Goal: Task Accomplishment & Management: Manage account settings

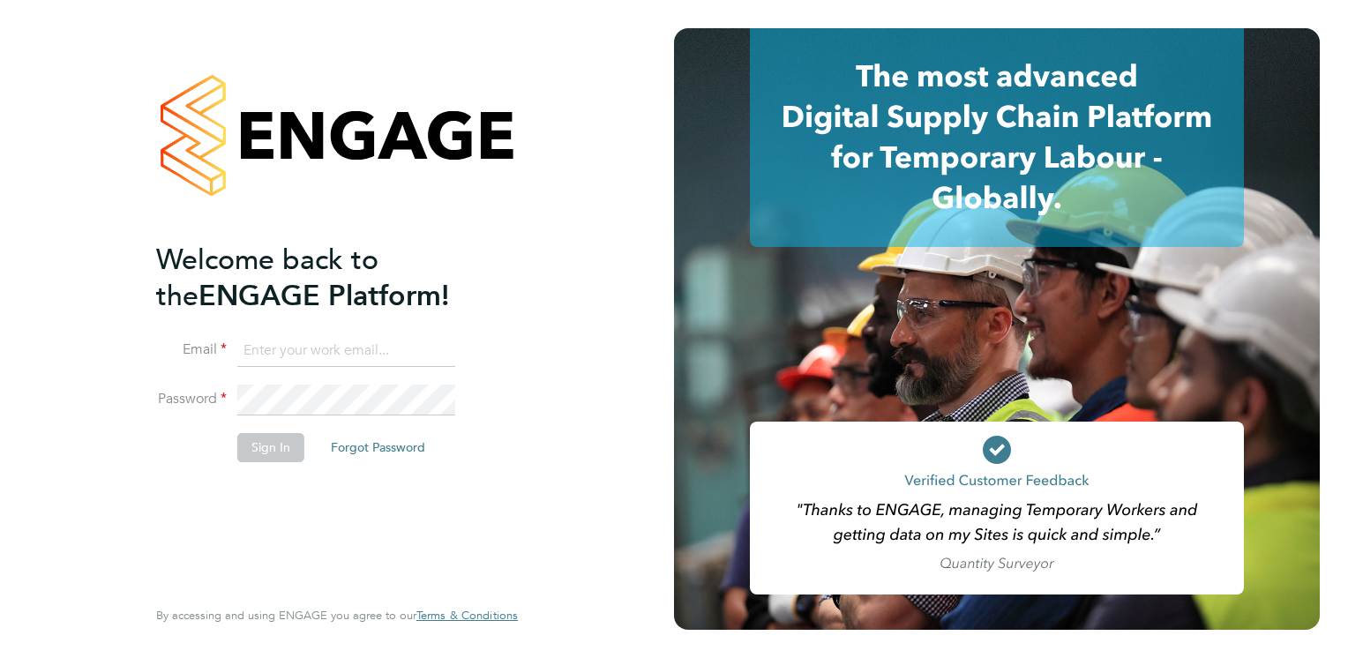
type input "Tracey.Radford@hmsworks.co.uk"
click at [254, 447] on button "Sign In" at bounding box center [270, 447] width 67 height 28
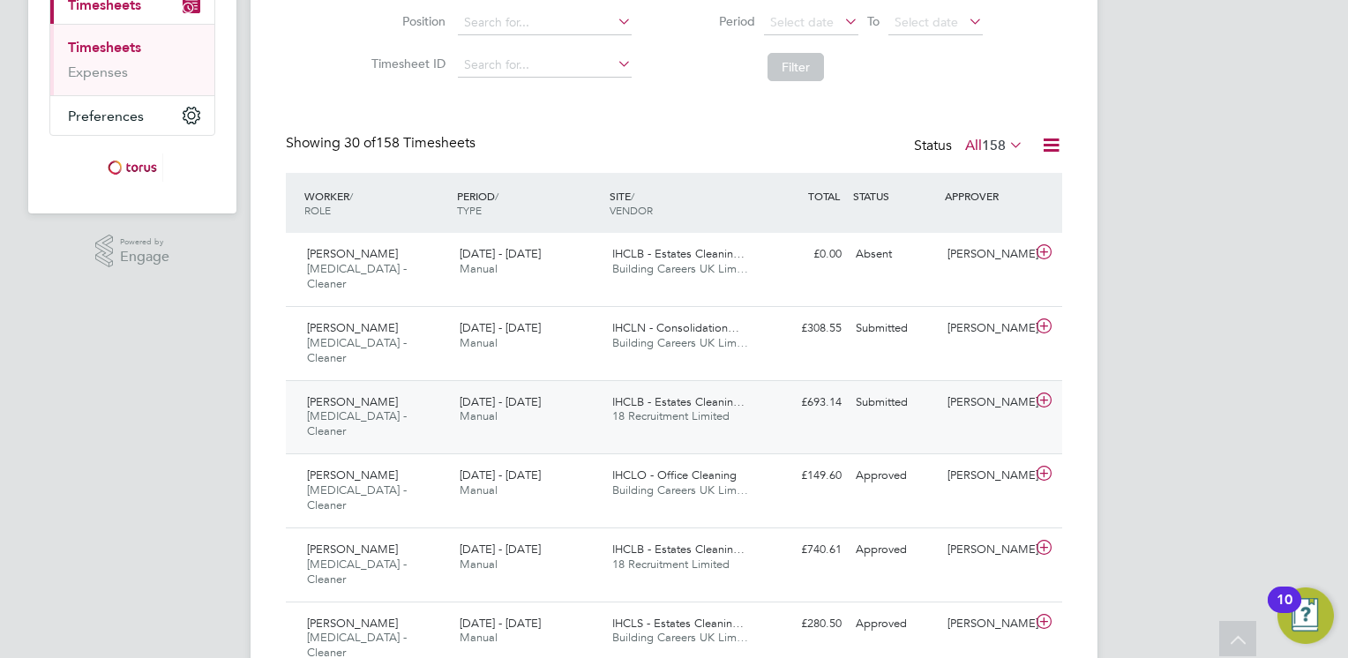
click at [906, 388] on div "Submitted" at bounding box center [895, 402] width 92 height 29
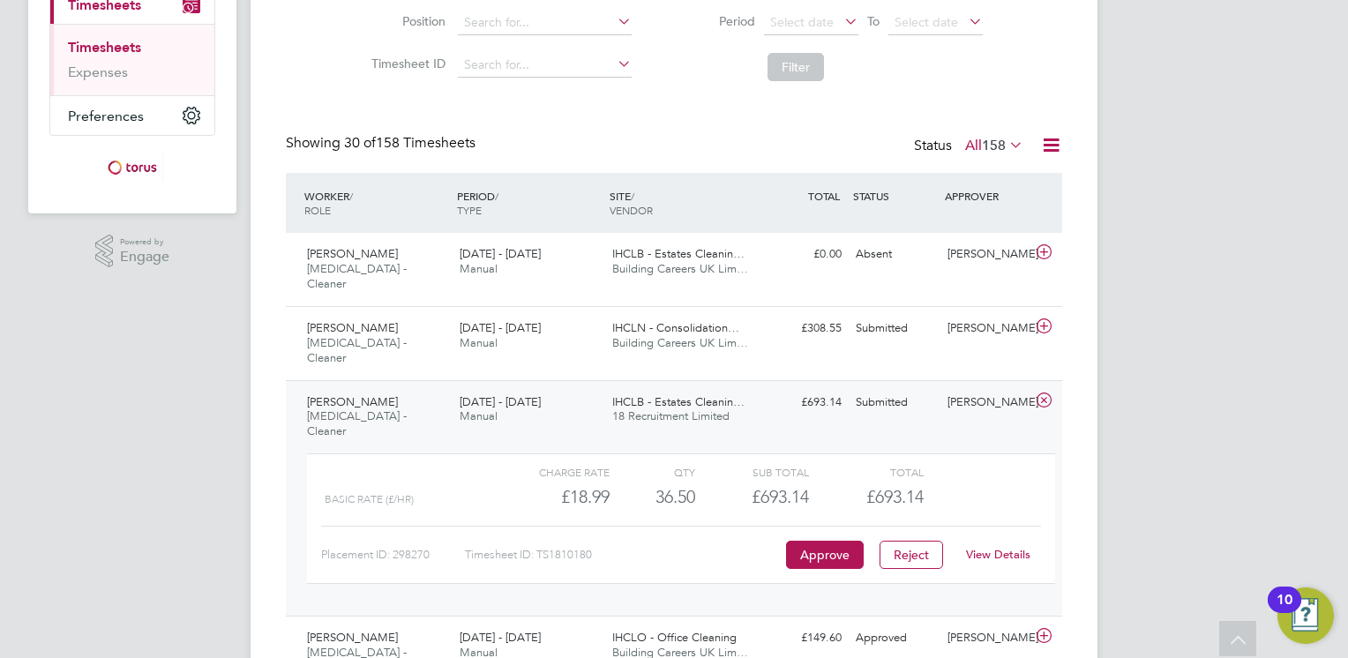
click at [1010, 547] on link "View Details" at bounding box center [998, 554] width 64 height 15
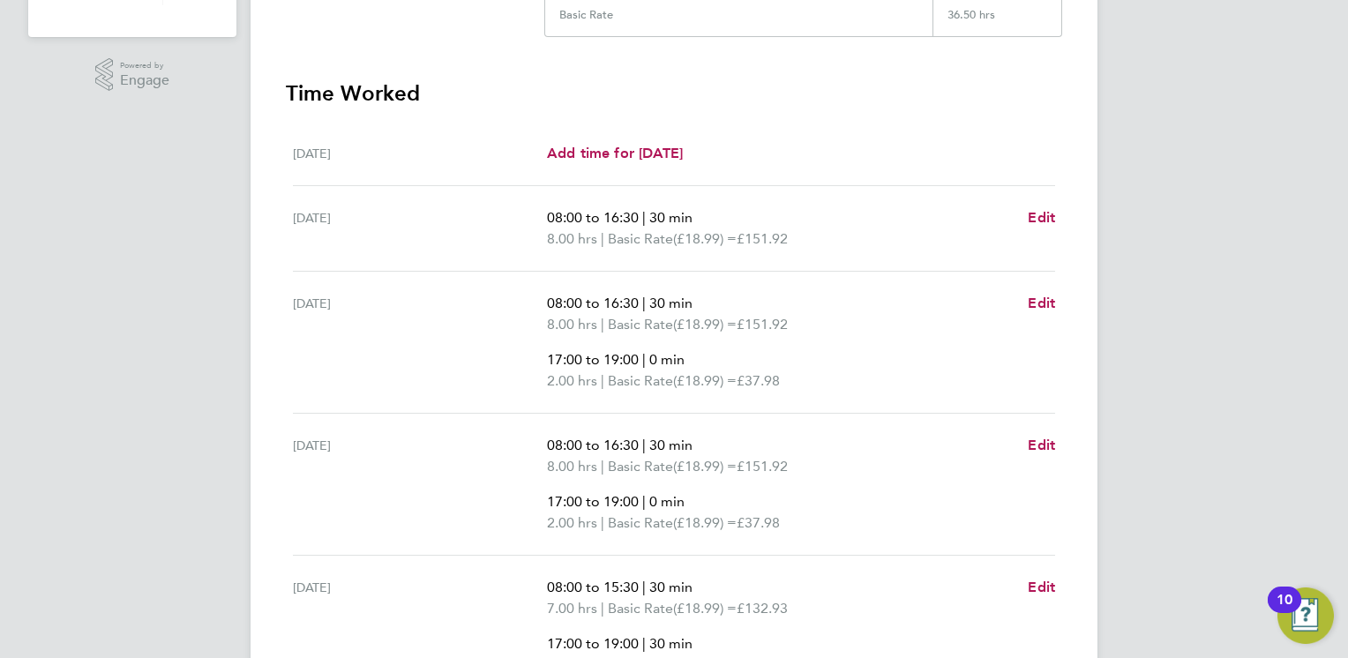
scroll to position [762, 0]
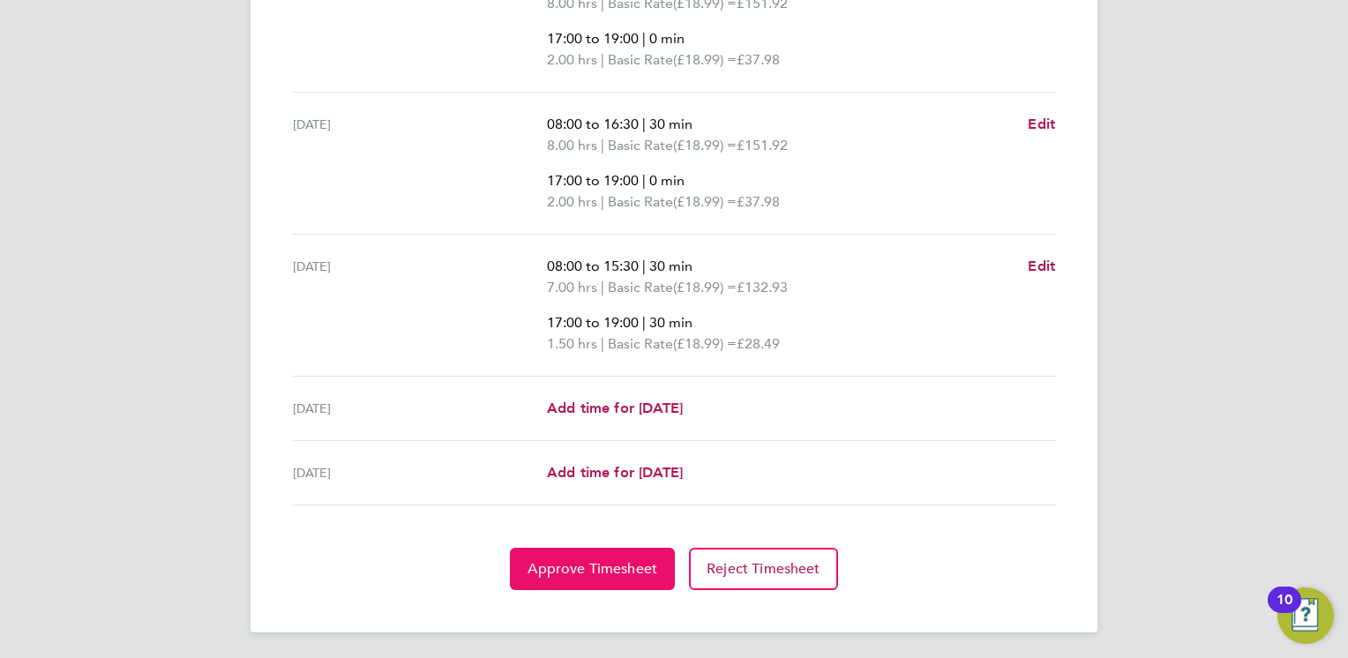
click at [646, 560] on span "Approve Timesheet" at bounding box center [593, 569] width 130 height 18
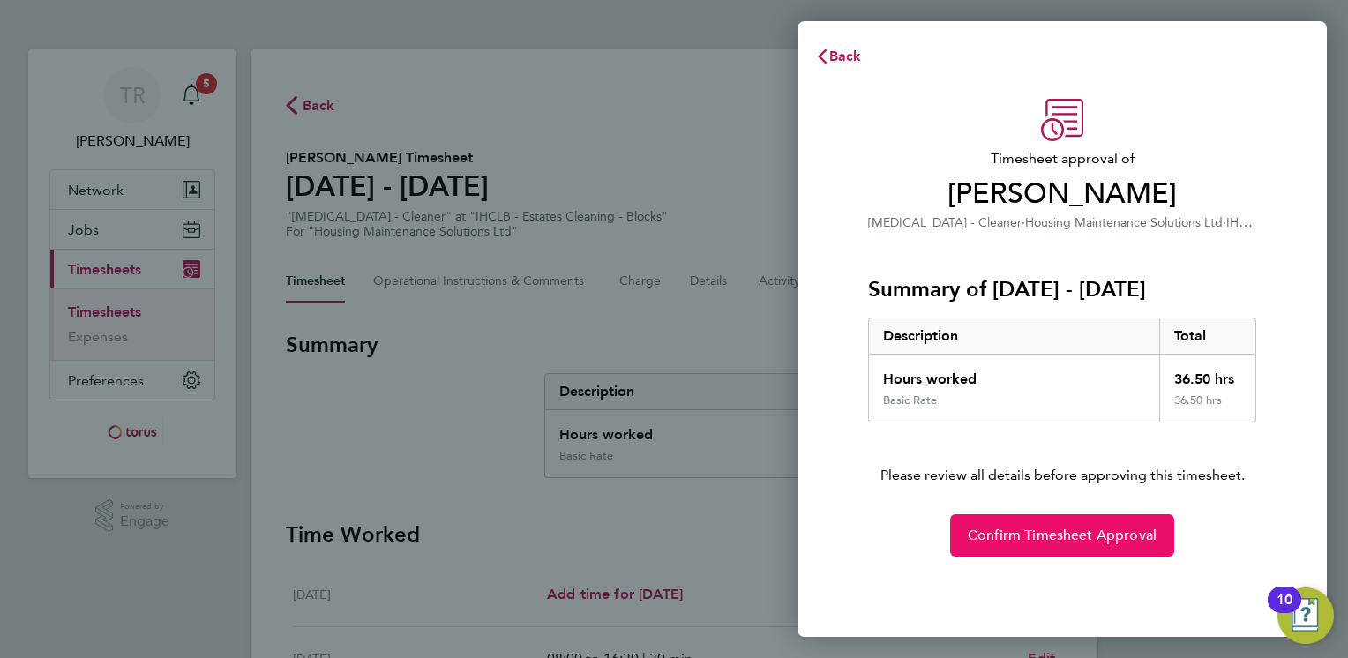
click at [995, 534] on span "Confirm Timesheet Approval" at bounding box center [1062, 536] width 189 height 18
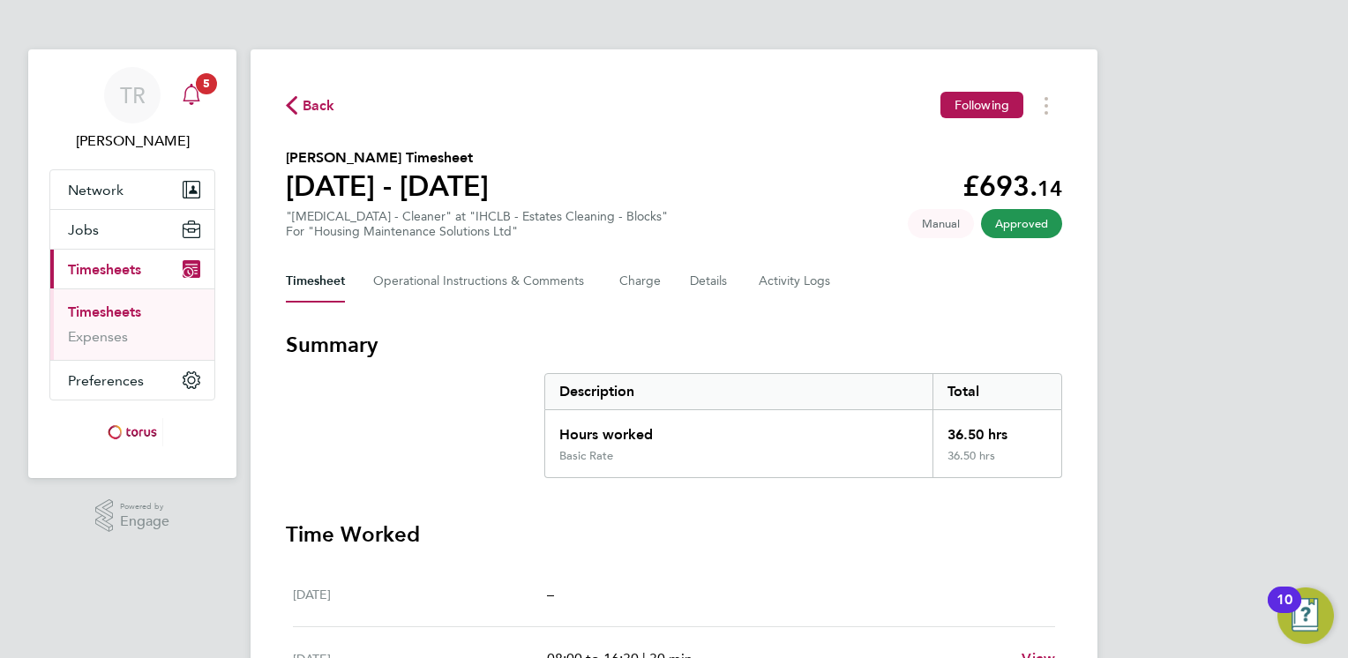
click at [194, 97] on icon "Main navigation" at bounding box center [191, 94] width 21 height 21
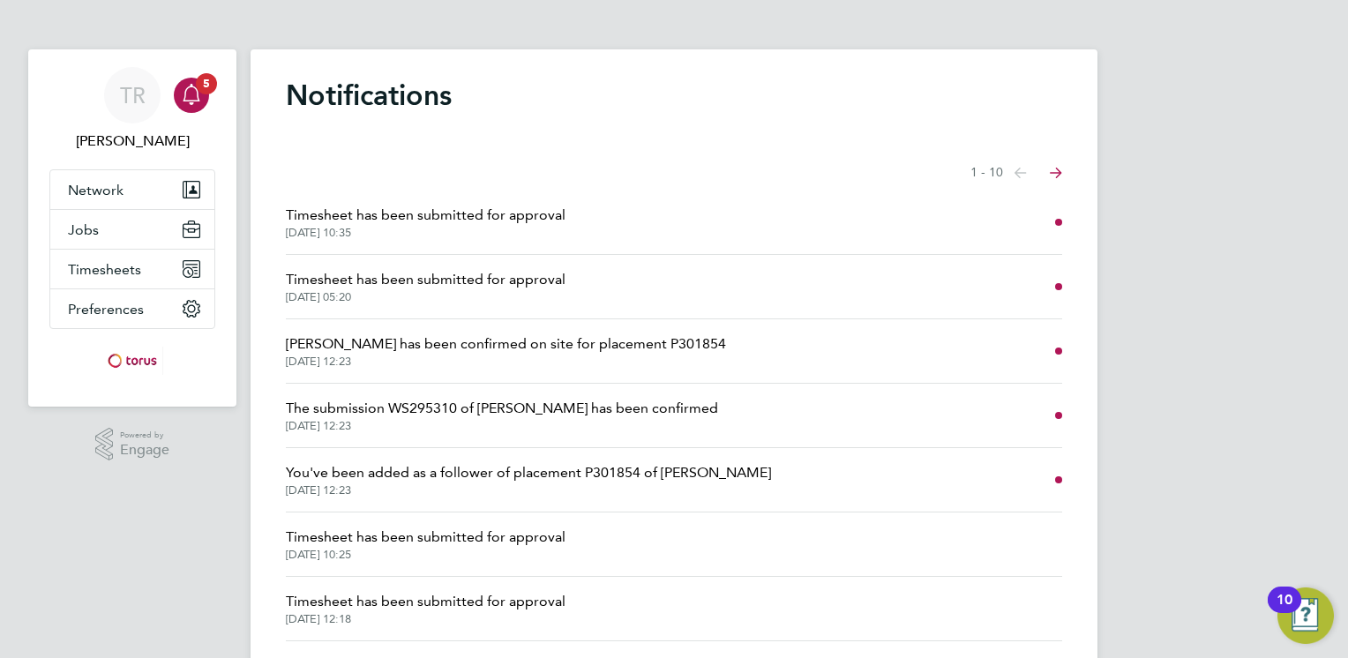
click at [519, 281] on span "Timesheet has been submitted for approval" at bounding box center [426, 279] width 280 height 21
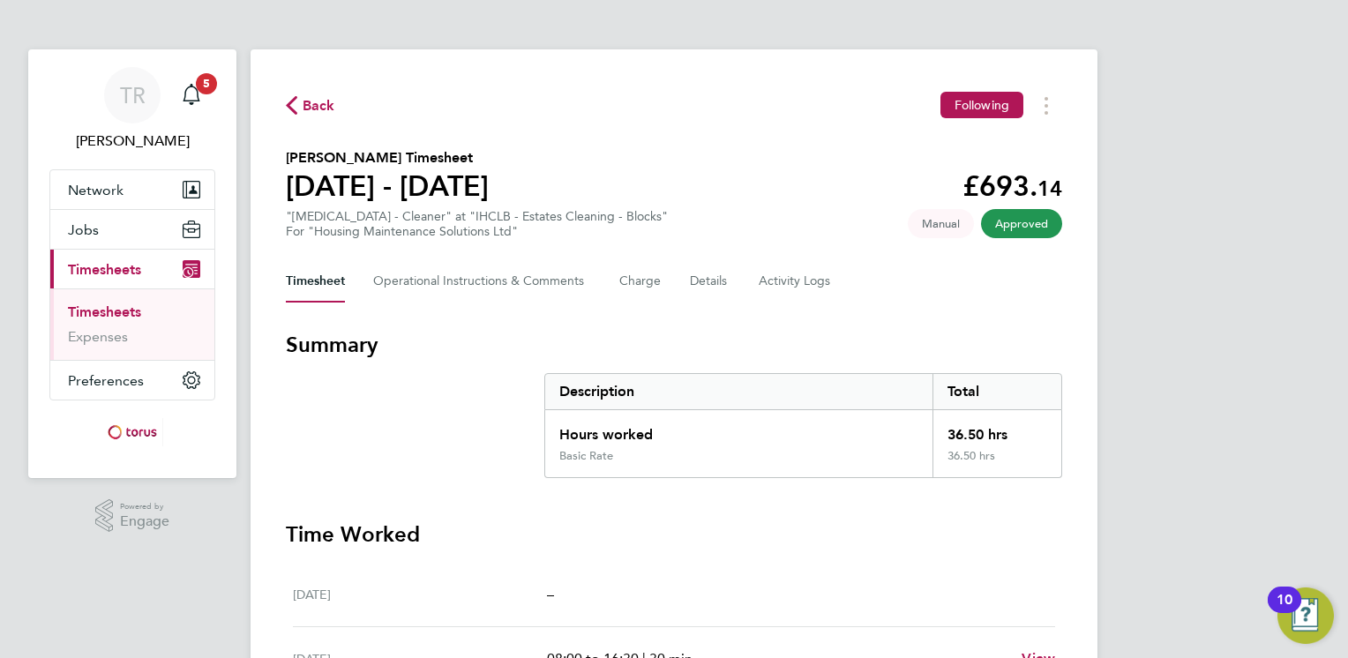
click at [319, 109] on span "Back" at bounding box center [319, 105] width 33 height 21
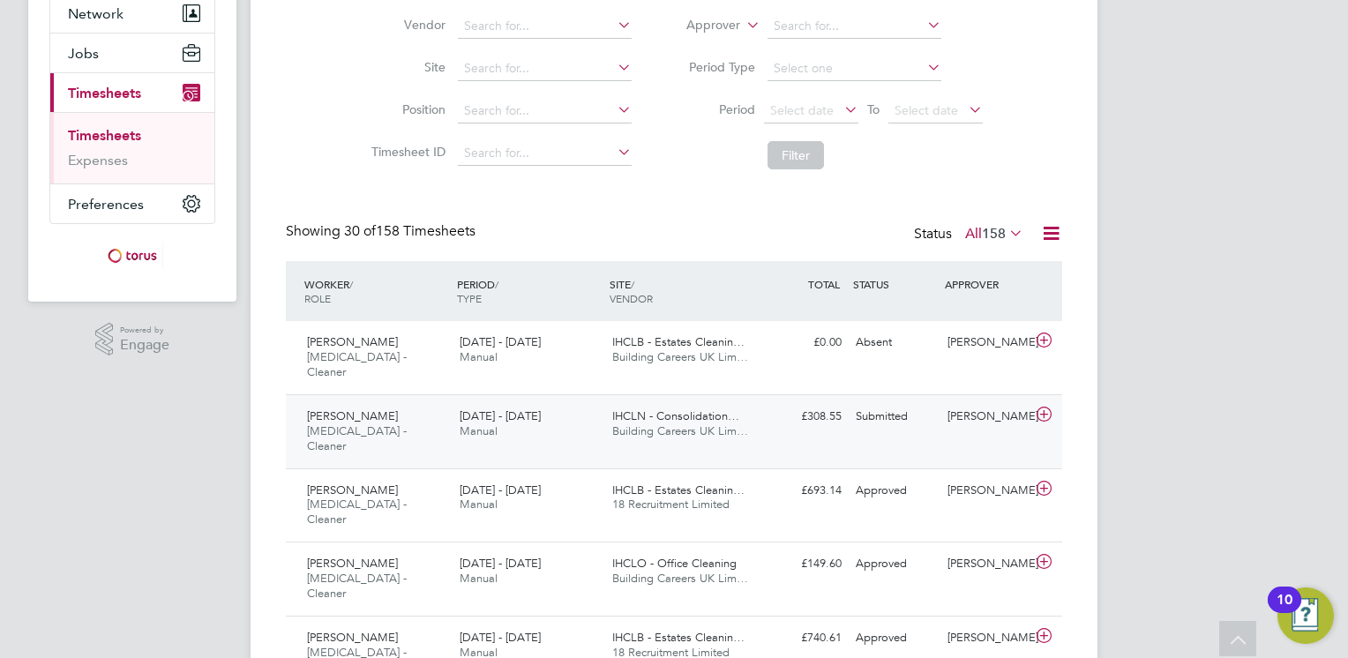
click at [872, 402] on div "Submitted" at bounding box center [895, 416] width 92 height 29
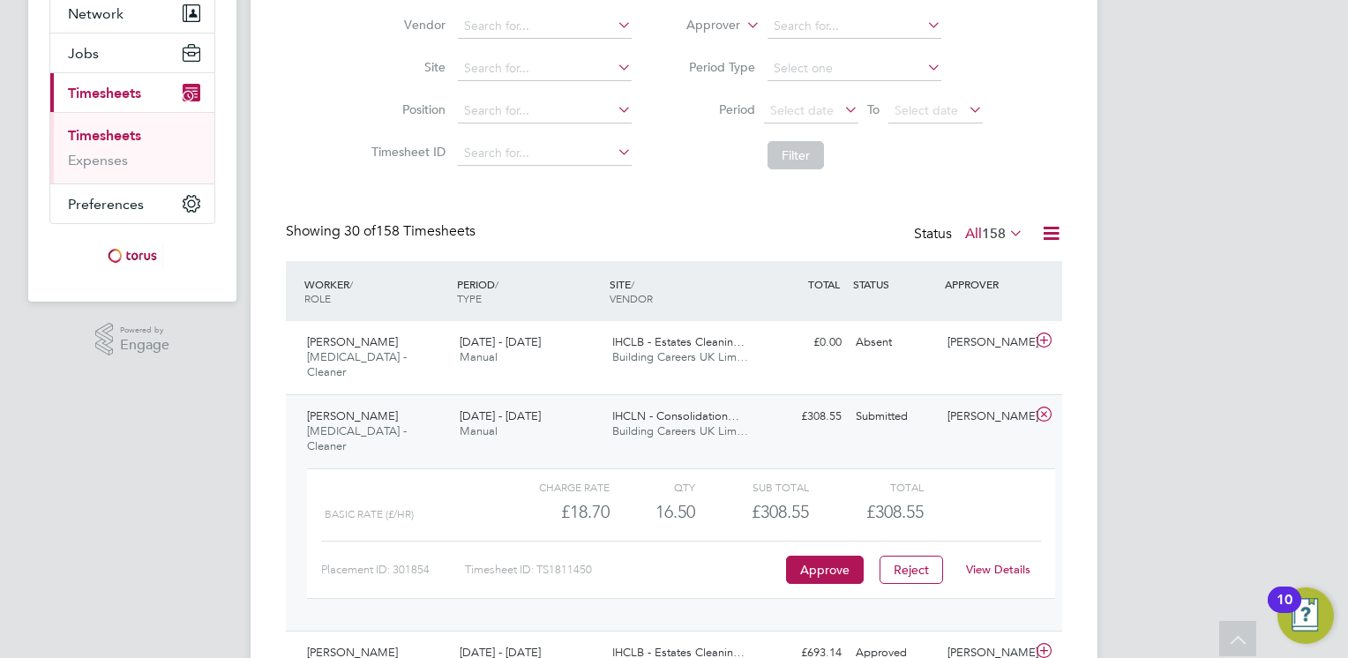
click at [980, 562] on link "View Details" at bounding box center [998, 569] width 64 height 15
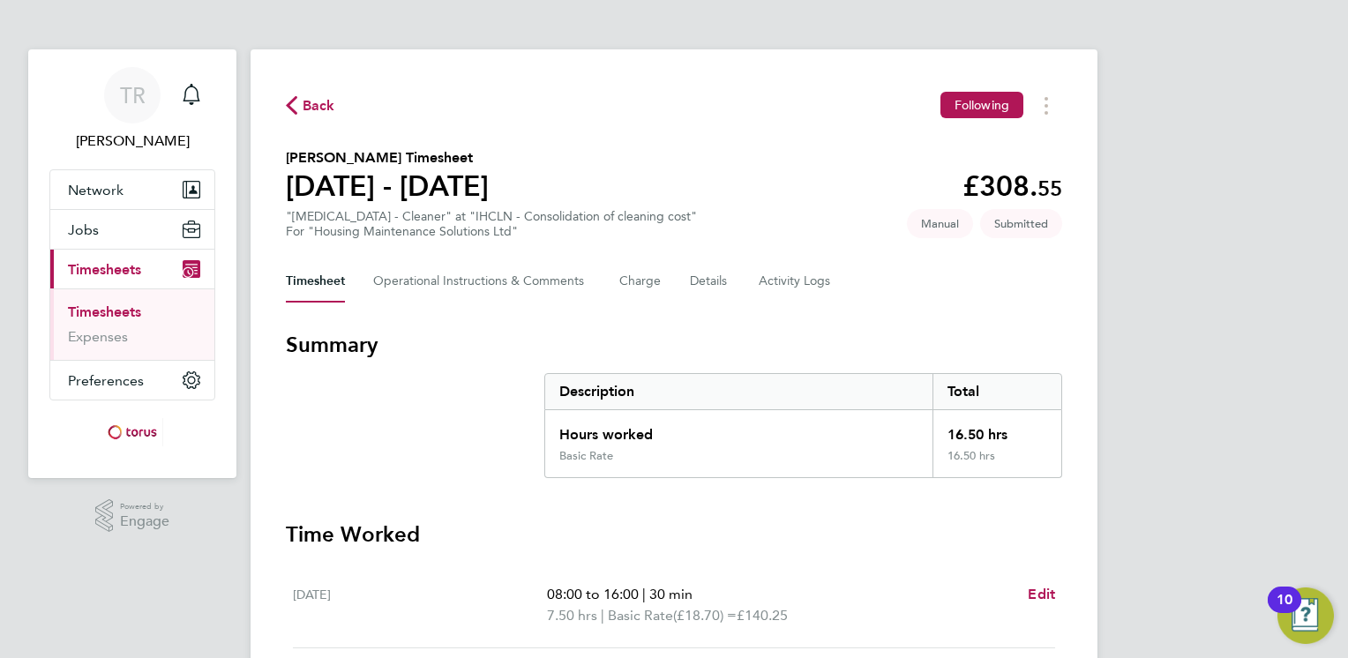
scroll to position [528, 0]
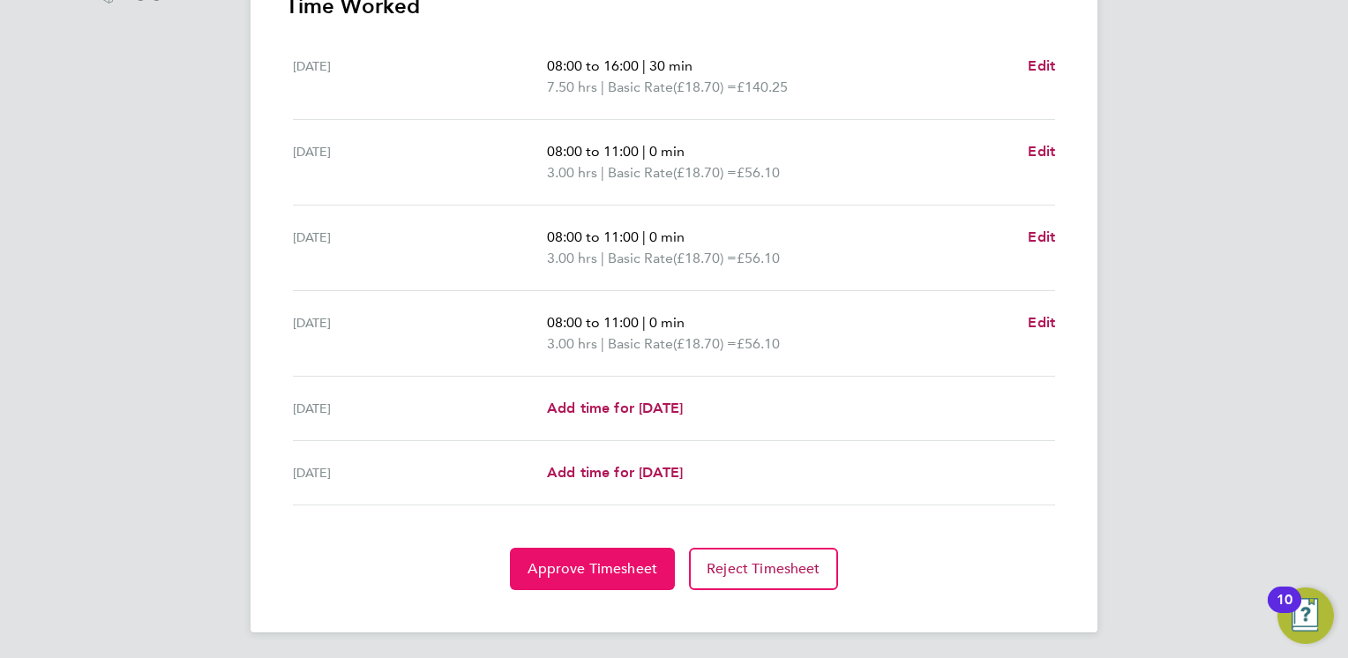
click at [618, 554] on button "Approve Timesheet" at bounding box center [592, 569] width 165 height 42
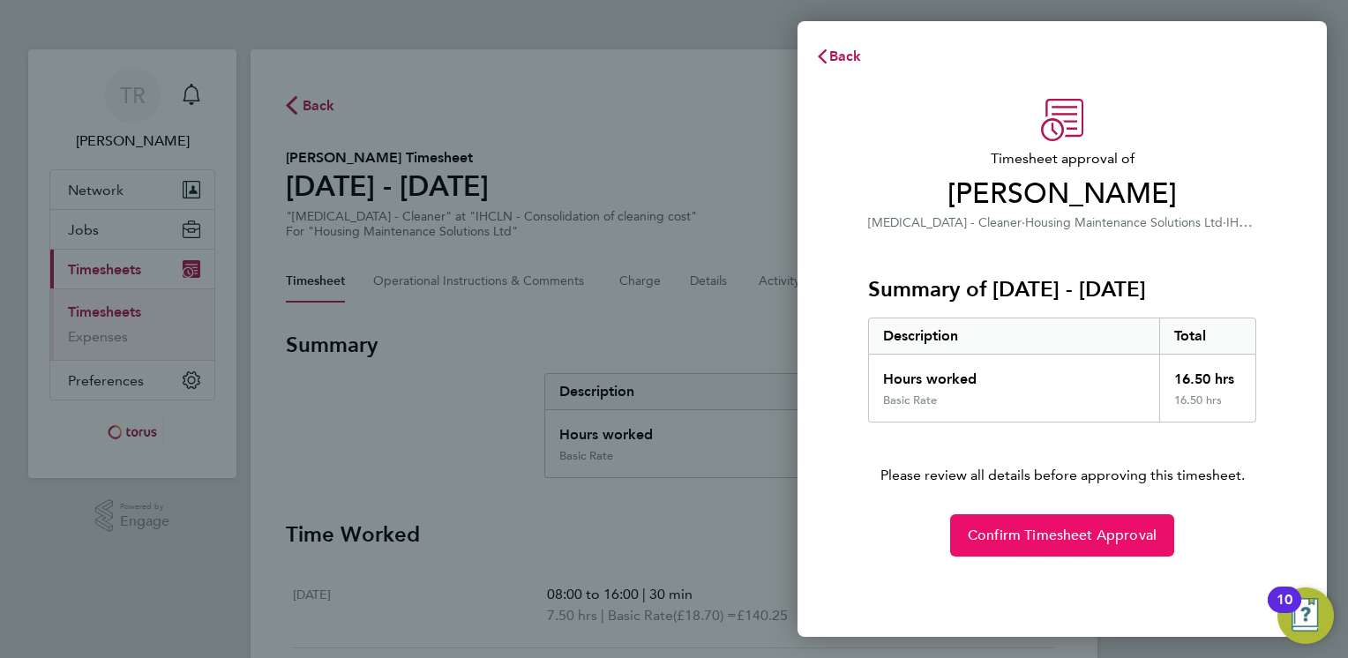
click at [1094, 533] on span "Confirm Timesheet Approval" at bounding box center [1062, 536] width 189 height 18
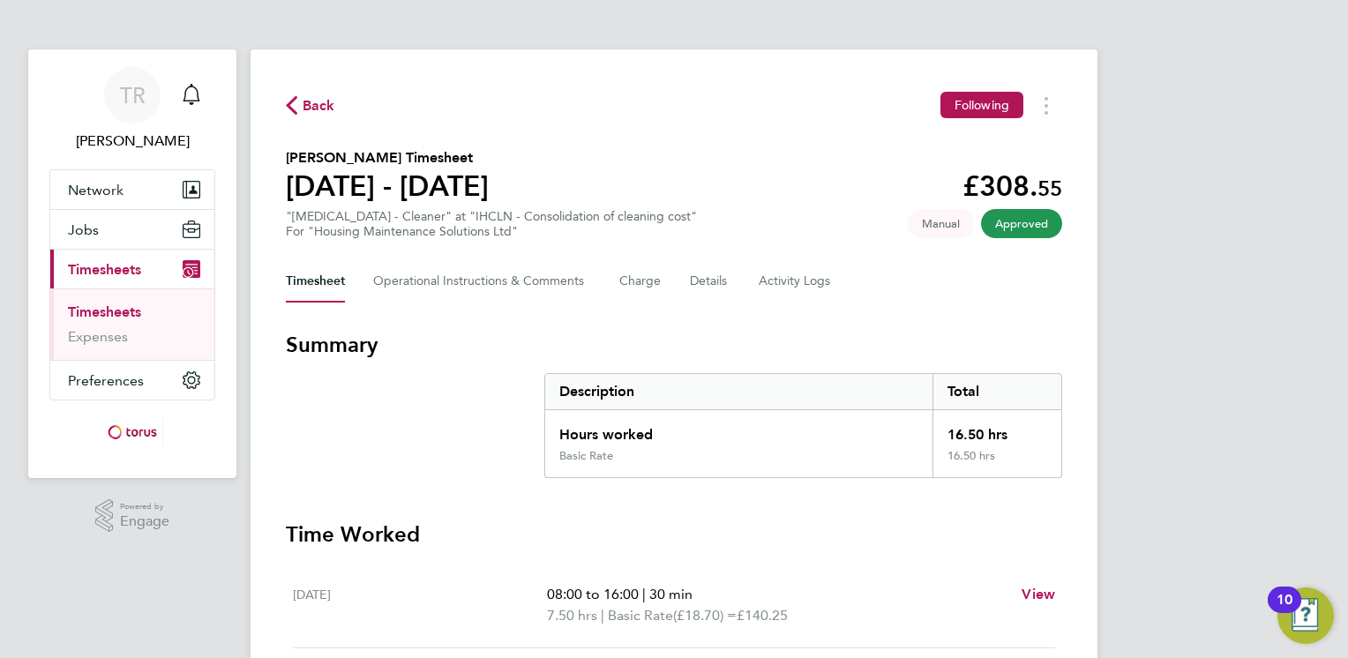
click at [307, 106] on span "Back" at bounding box center [319, 105] width 33 height 21
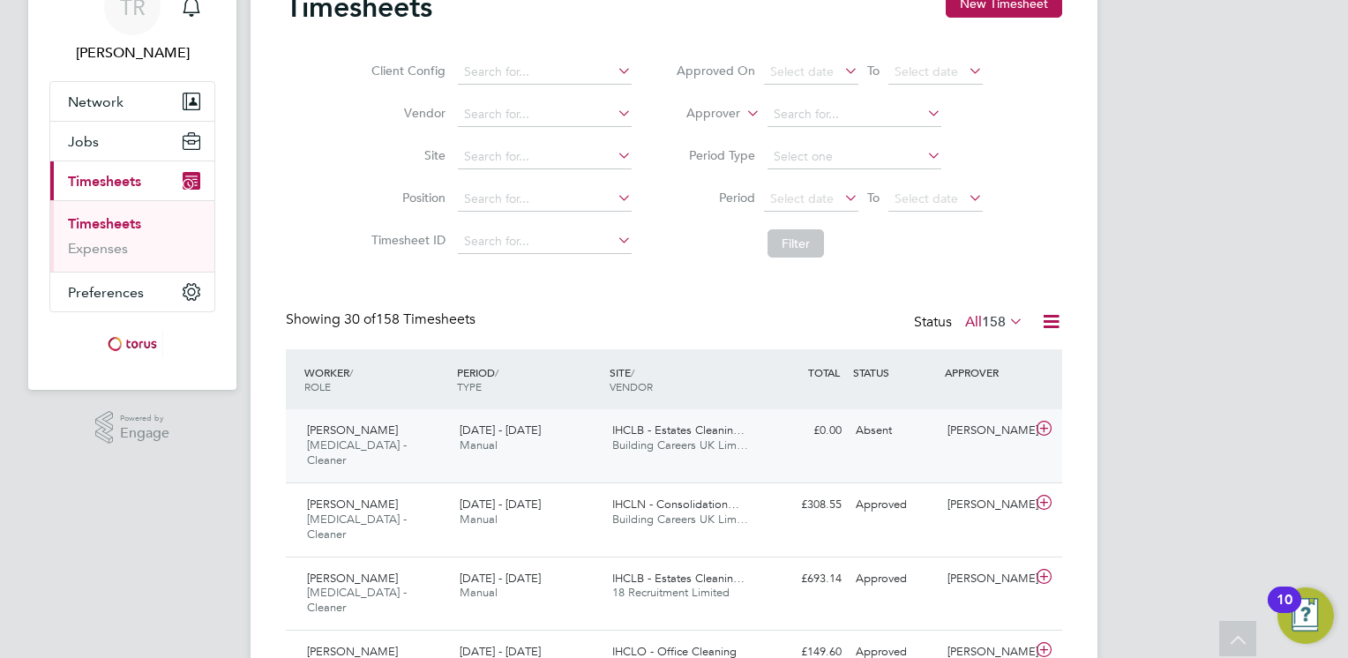
click at [669, 438] on div "IHCLB - Estates Cleanin… Building Careers UK Lim…" at bounding box center [681, 438] width 153 height 44
